Goal: Find specific page/section: Find specific page/section

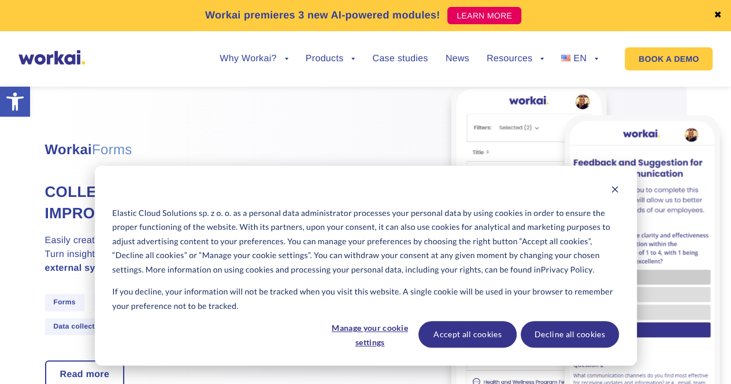
scroll to position [2863, 0]
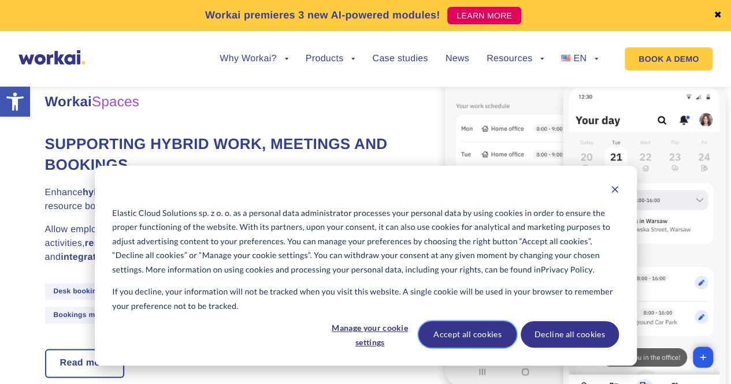
click at [481, 331] on button "Accept all cookies" at bounding box center [467, 334] width 98 height 27
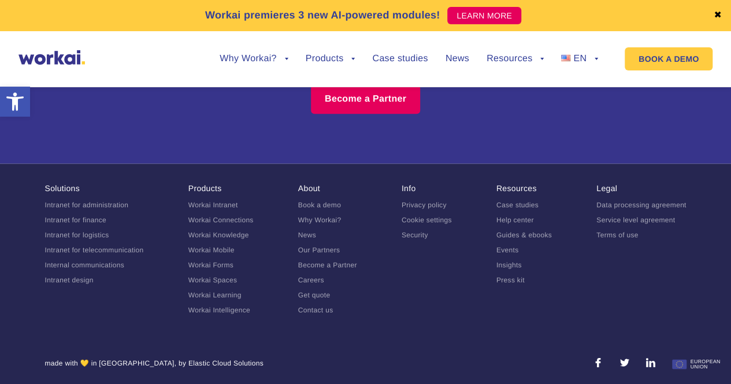
scroll to position [7242, 0]
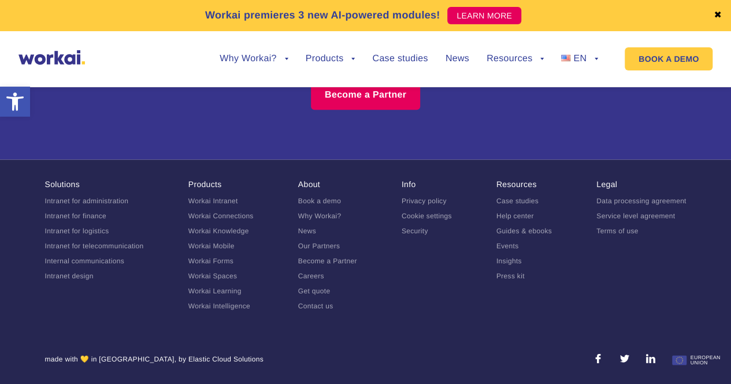
click at [313, 275] on link "Careers" at bounding box center [311, 276] width 26 height 8
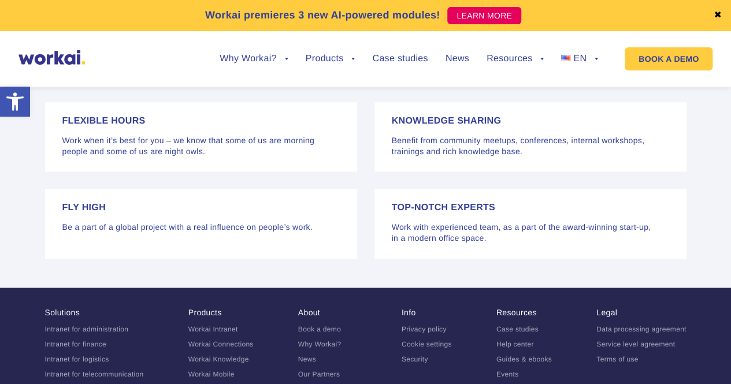
scroll to position [2562, 0]
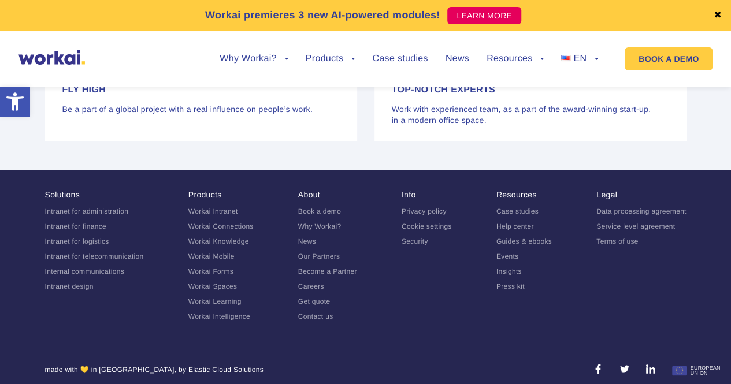
click at [308, 313] on link "Contact us" at bounding box center [315, 317] width 35 height 8
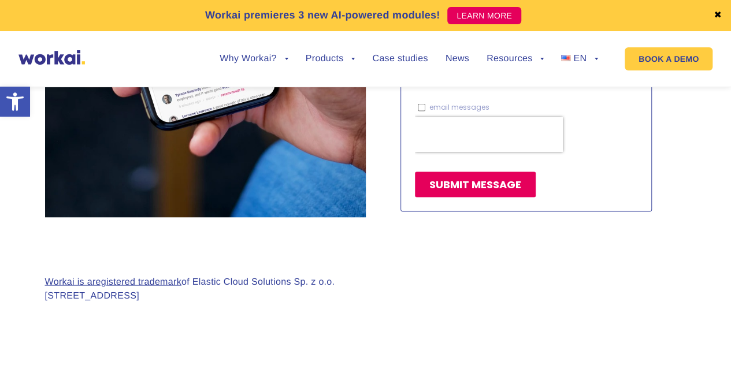
scroll to position [1016, 0]
